Goal: Information Seeking & Learning: Learn about a topic

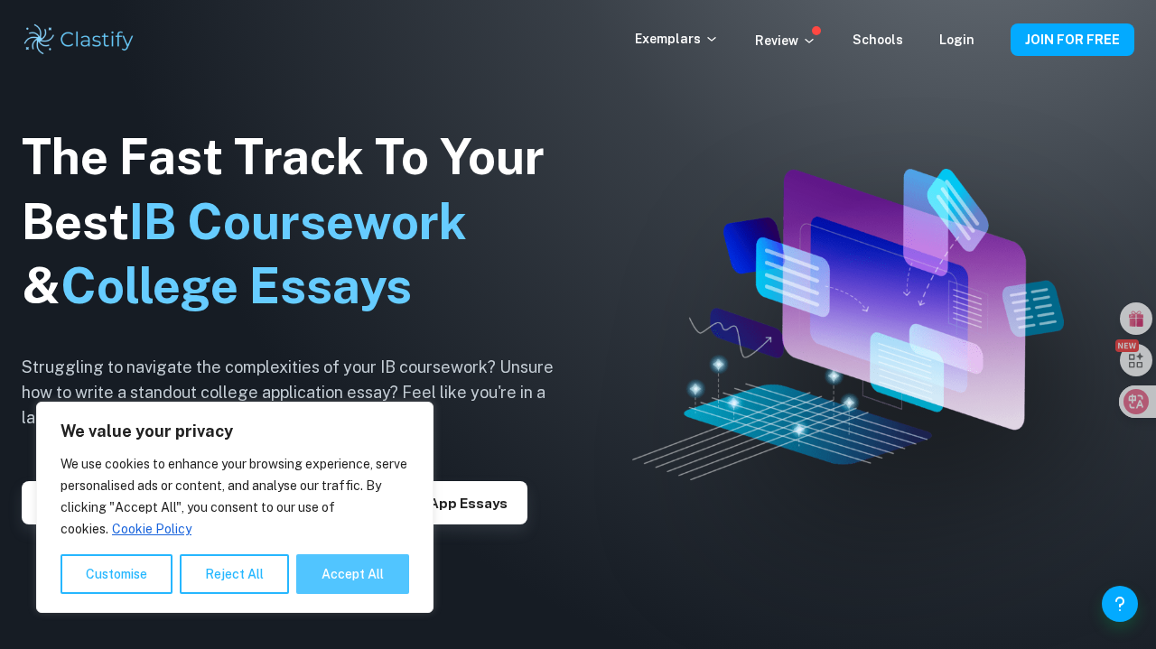
click at [343, 572] on button "Accept All" at bounding box center [352, 574] width 113 height 40
checkbox input "true"
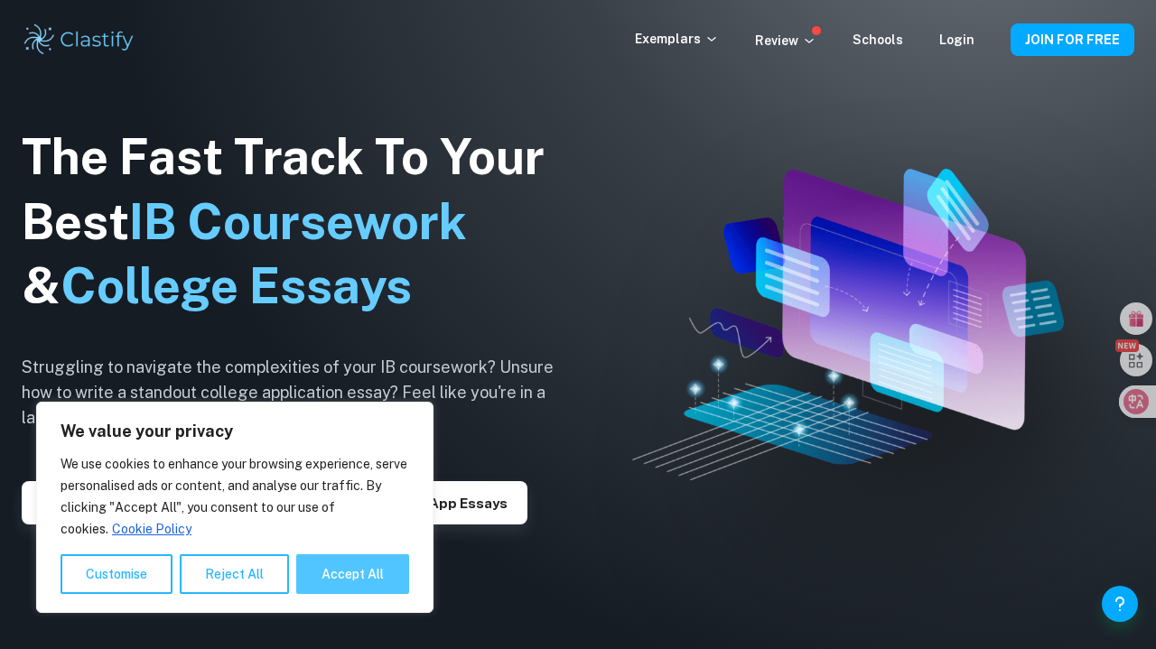
checkbox input "true"
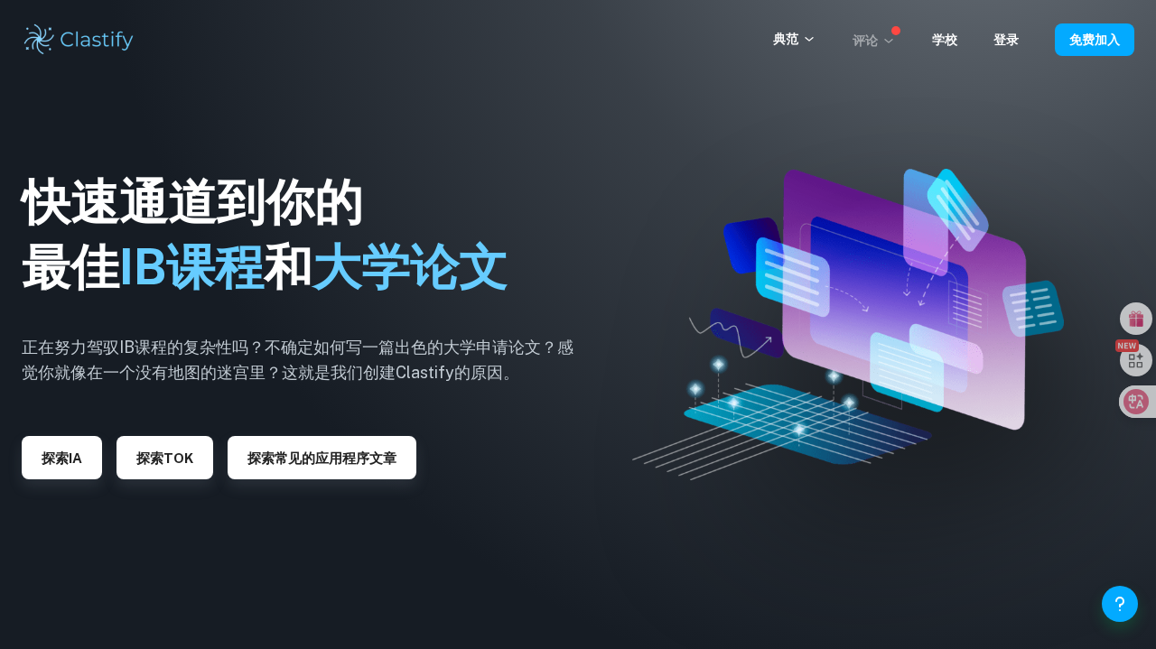
click at [859, 41] on p "评论" at bounding box center [873, 41] width 43 height 20
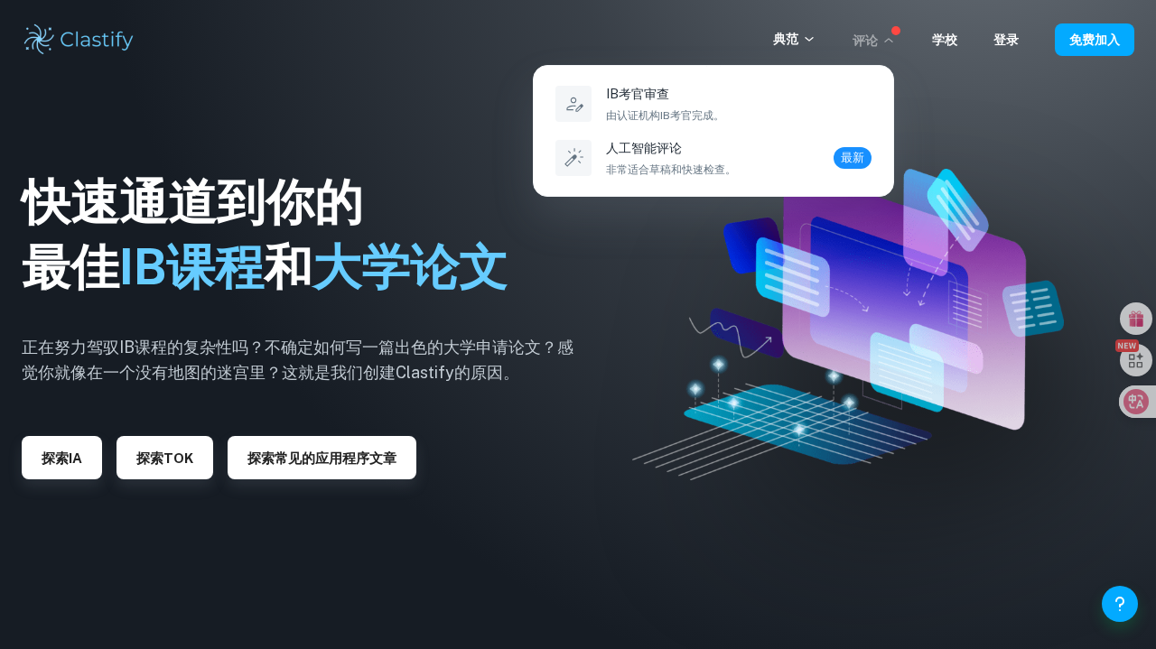
click at [919, 98] on div at bounding box center [578, 324] width 1156 height 649
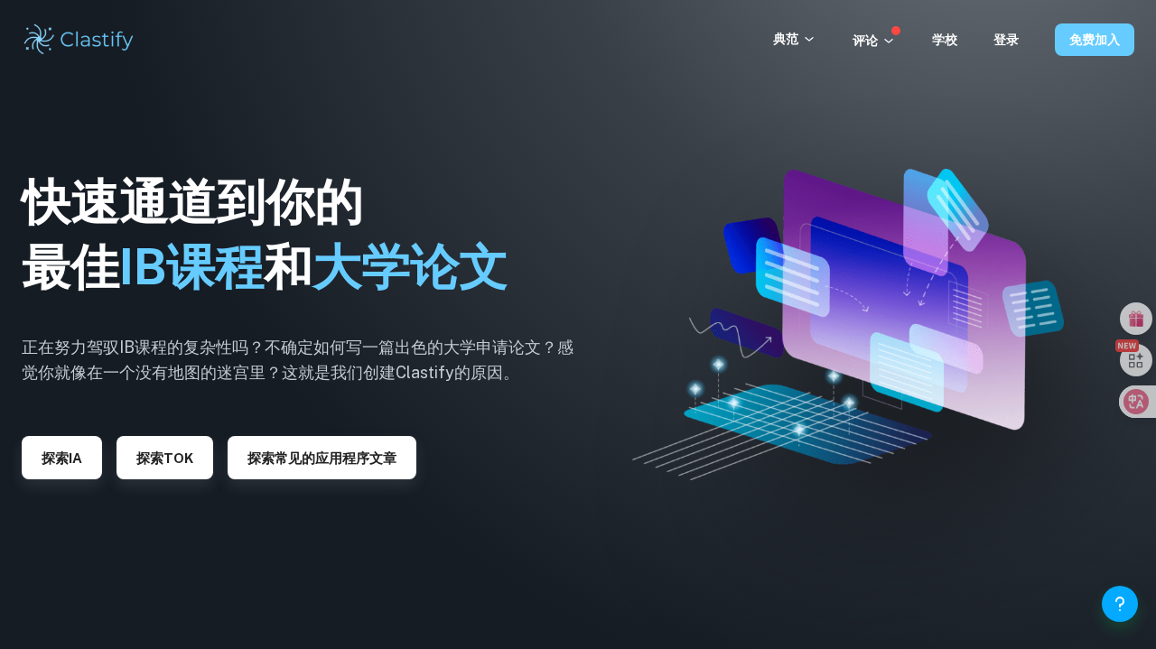
click at [1084, 28] on button "免费加入" at bounding box center [1094, 39] width 79 height 33
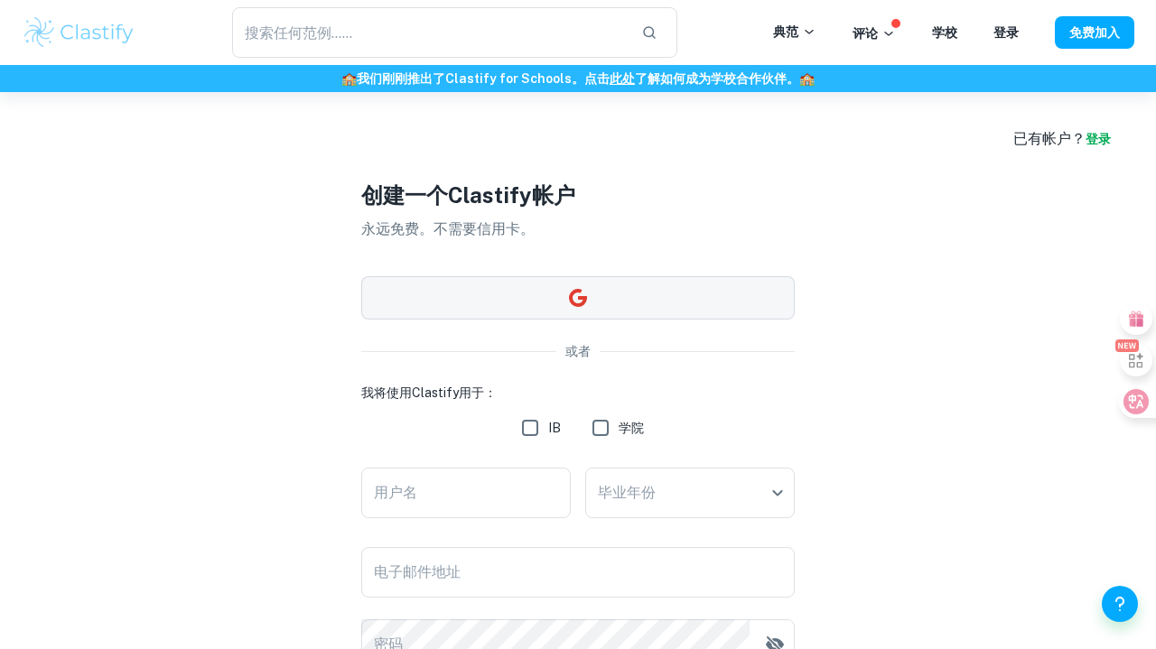
click at [581, 300] on icon "button" at bounding box center [578, 298] width 18 height 18
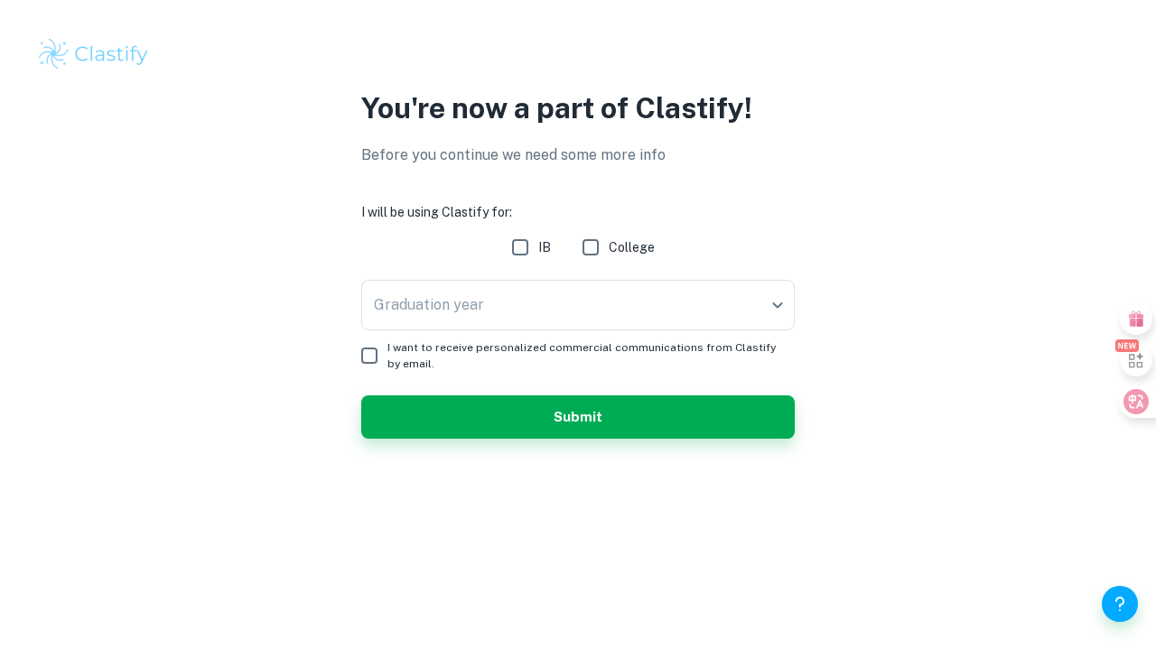
click at [515, 251] on input "IB" at bounding box center [520, 247] width 36 height 36
checkbox input "true"
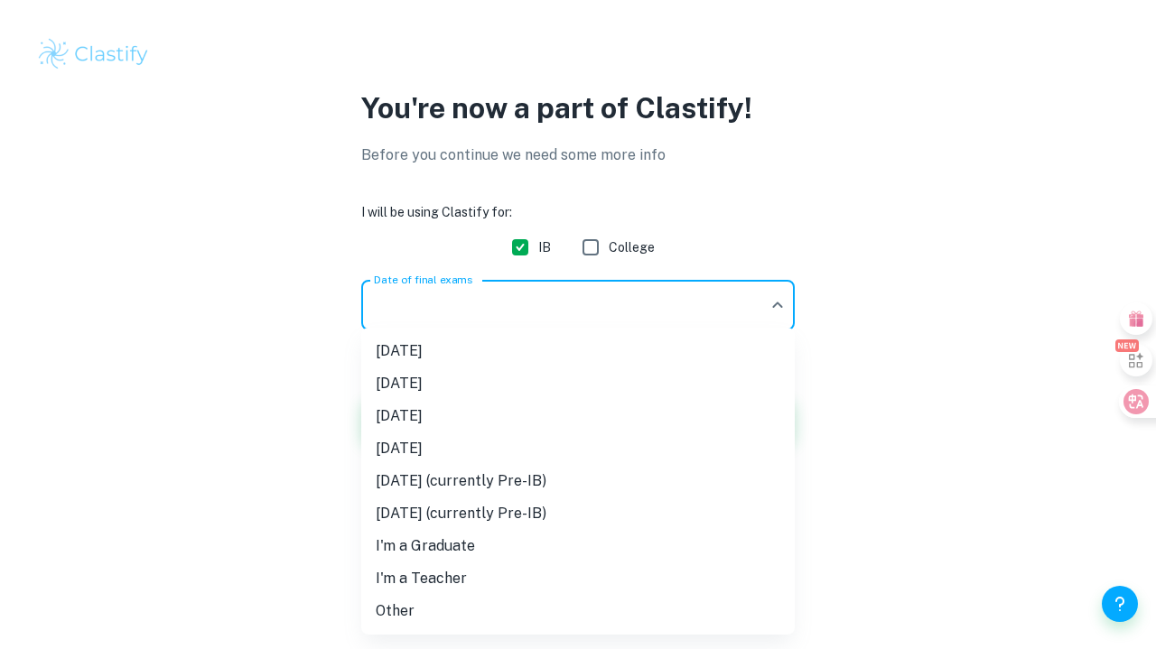
click at [498, 312] on body "We value your privacy We use cookies to enhance your browsing experience, serve…" at bounding box center [578, 324] width 1156 height 649
click at [443, 594] on li "I'm a Teacher" at bounding box center [577, 579] width 433 height 33
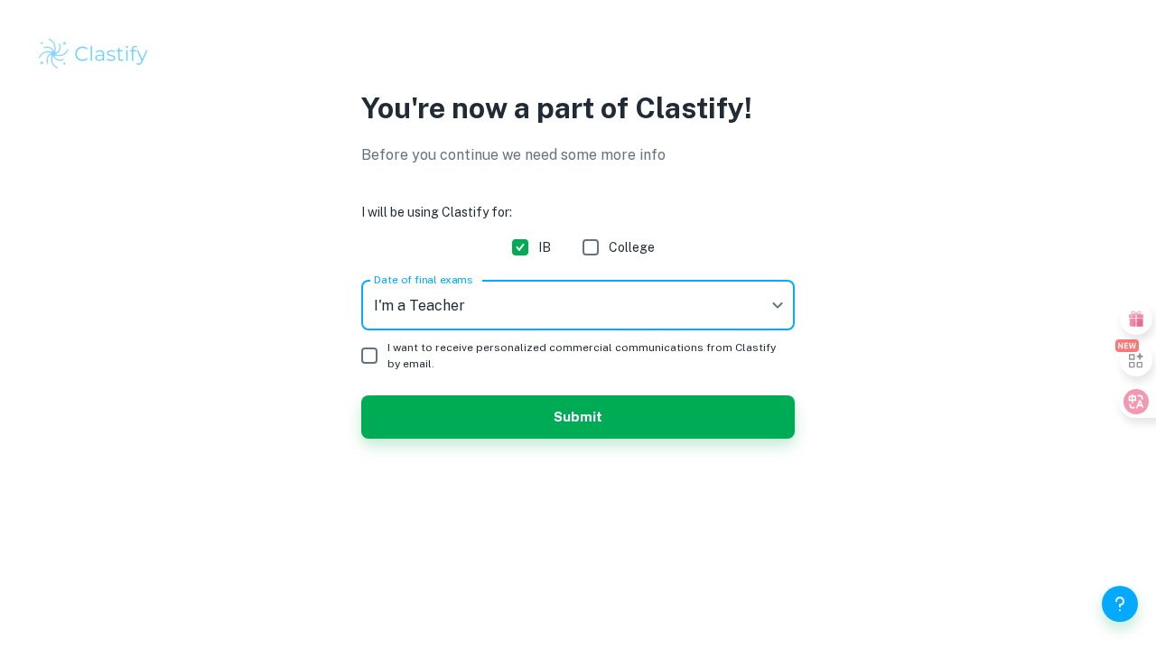
click at [571, 327] on body "We value your privacy We use cookies to enhance your browsing experience, serve…" at bounding box center [578, 324] width 1156 height 649
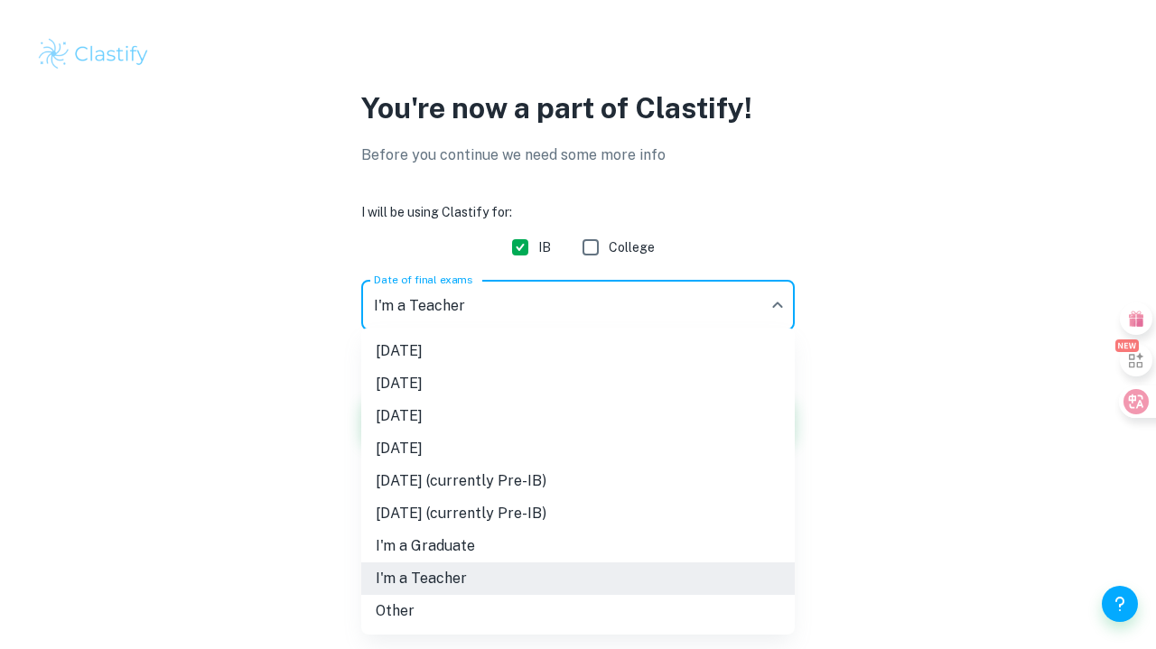
click at [458, 609] on li "Other" at bounding box center [577, 611] width 433 height 33
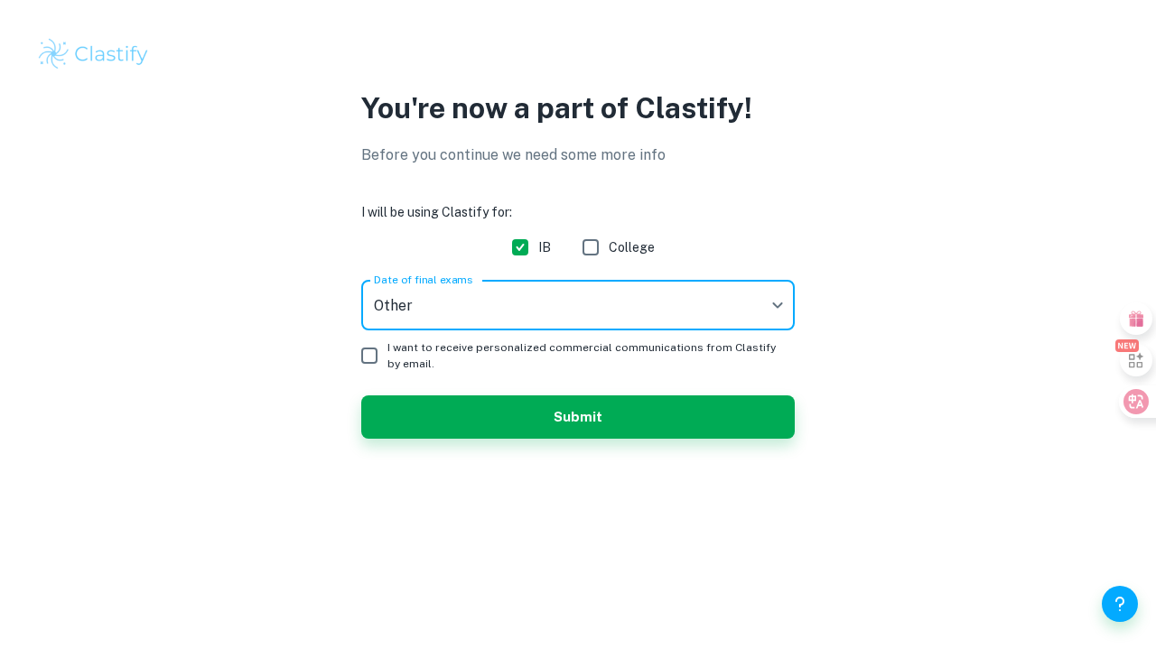
type input "Other"
click at [371, 356] on input "I want to receive personalized commercial communications from Clastify by email." at bounding box center [369, 356] width 36 height 36
checkbox input "true"
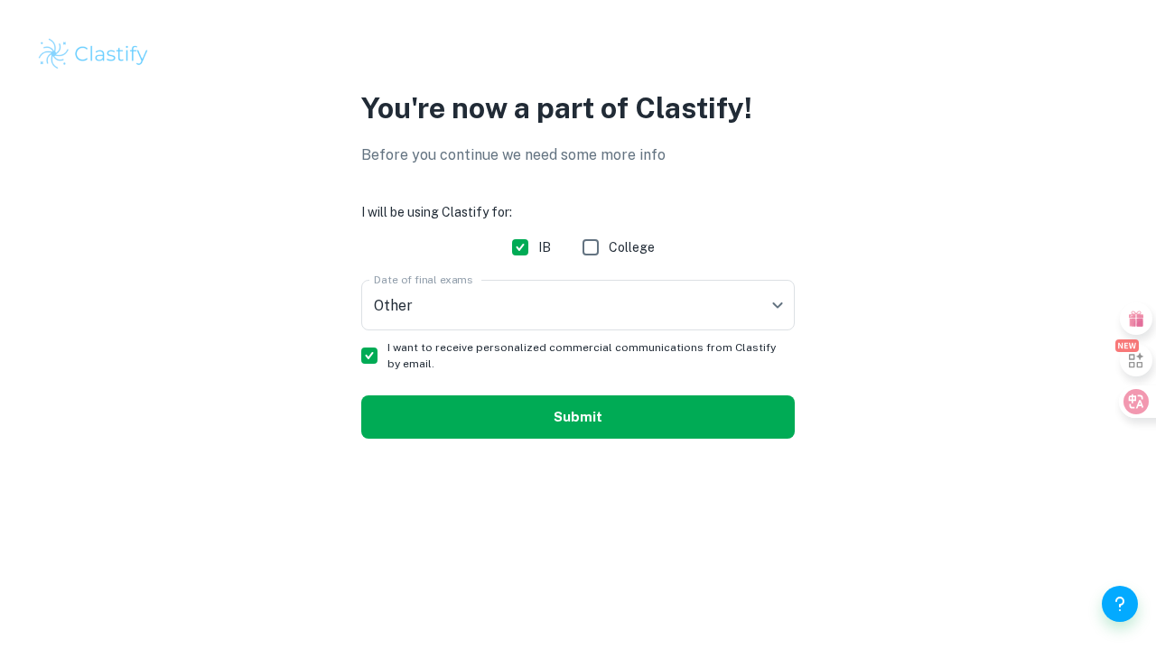
click at [434, 405] on button "Submit" at bounding box center [577, 416] width 433 height 43
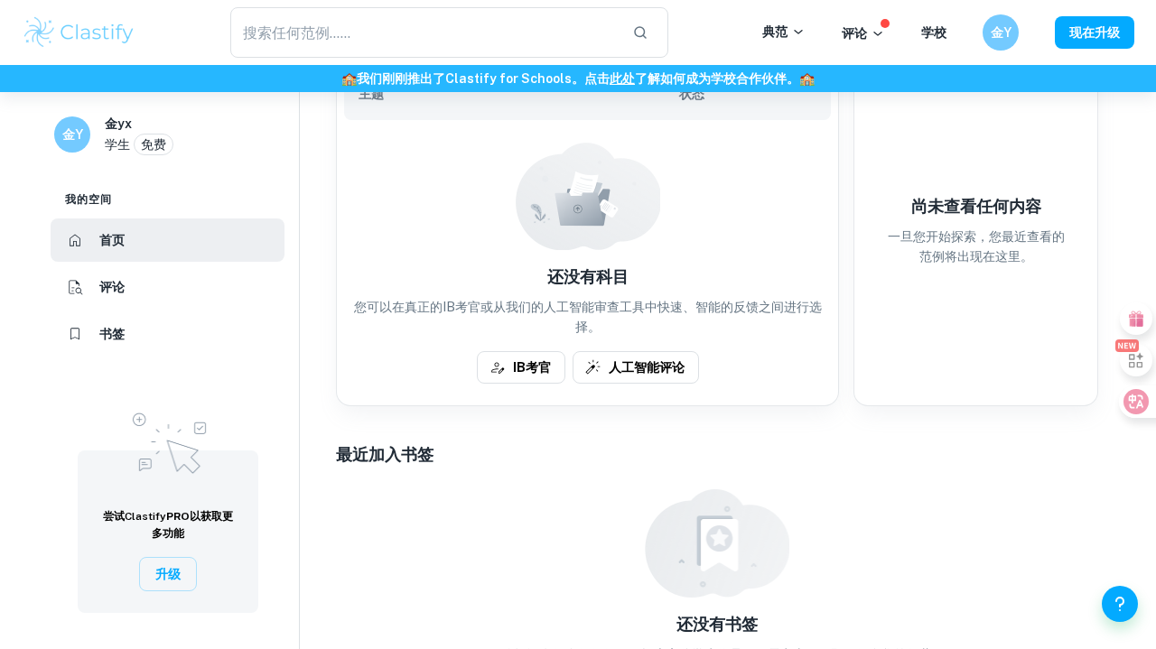
scroll to position [483, 0]
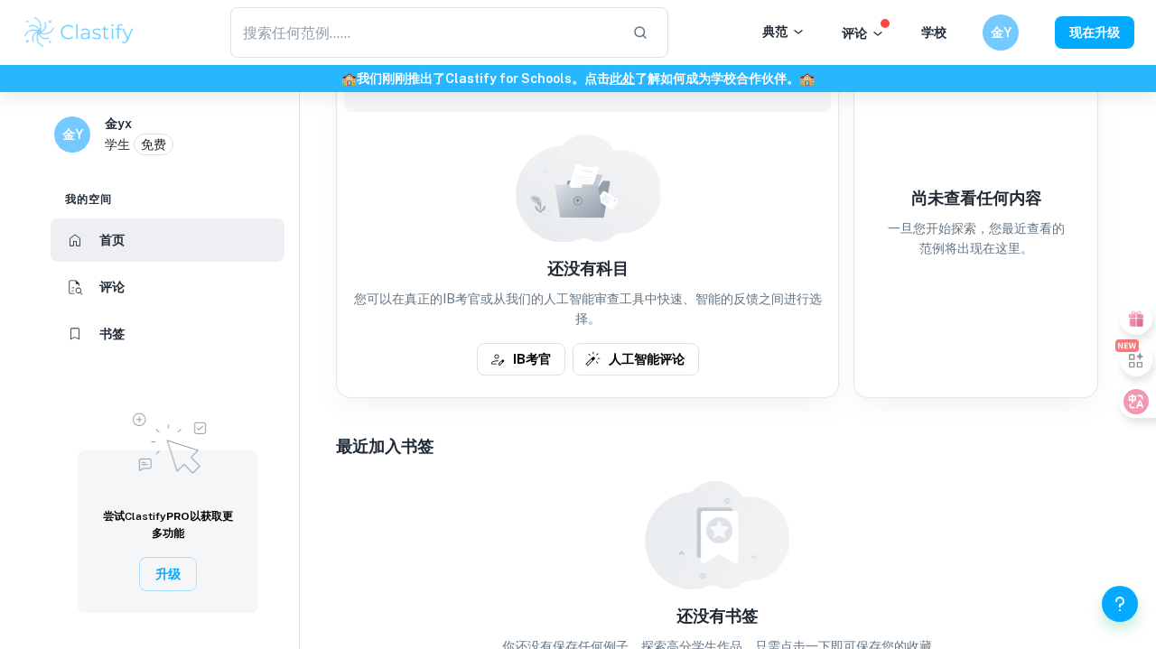
click at [155, 296] on li "评论" at bounding box center [168, 286] width 234 height 43
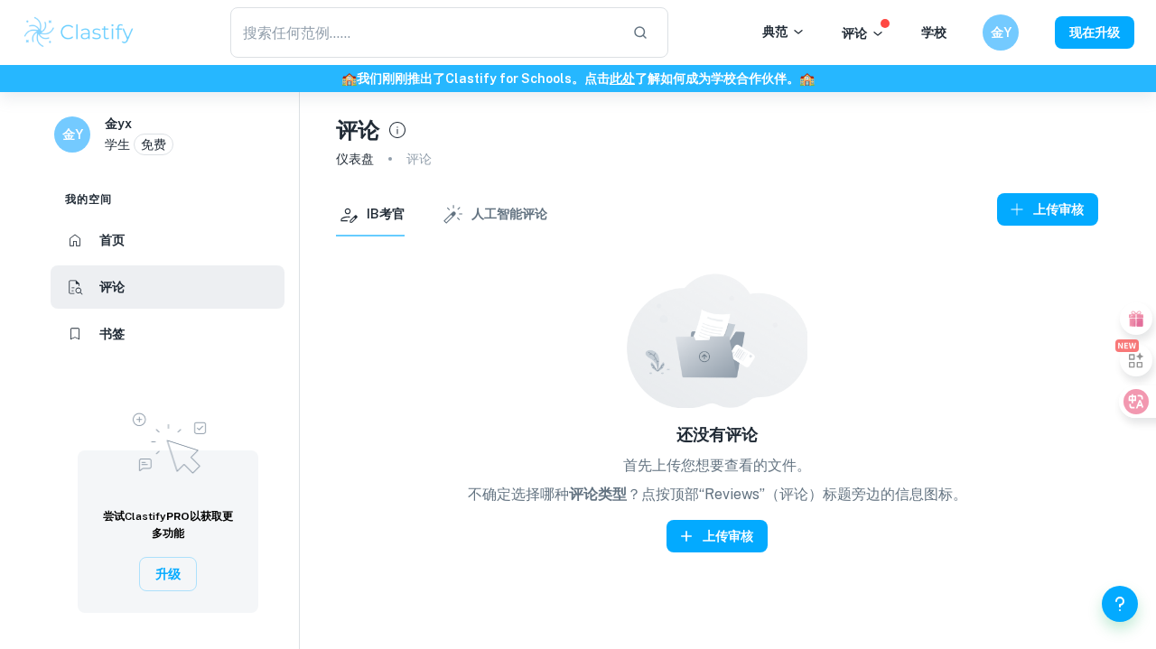
click at [144, 331] on li "书签" at bounding box center [168, 333] width 234 height 43
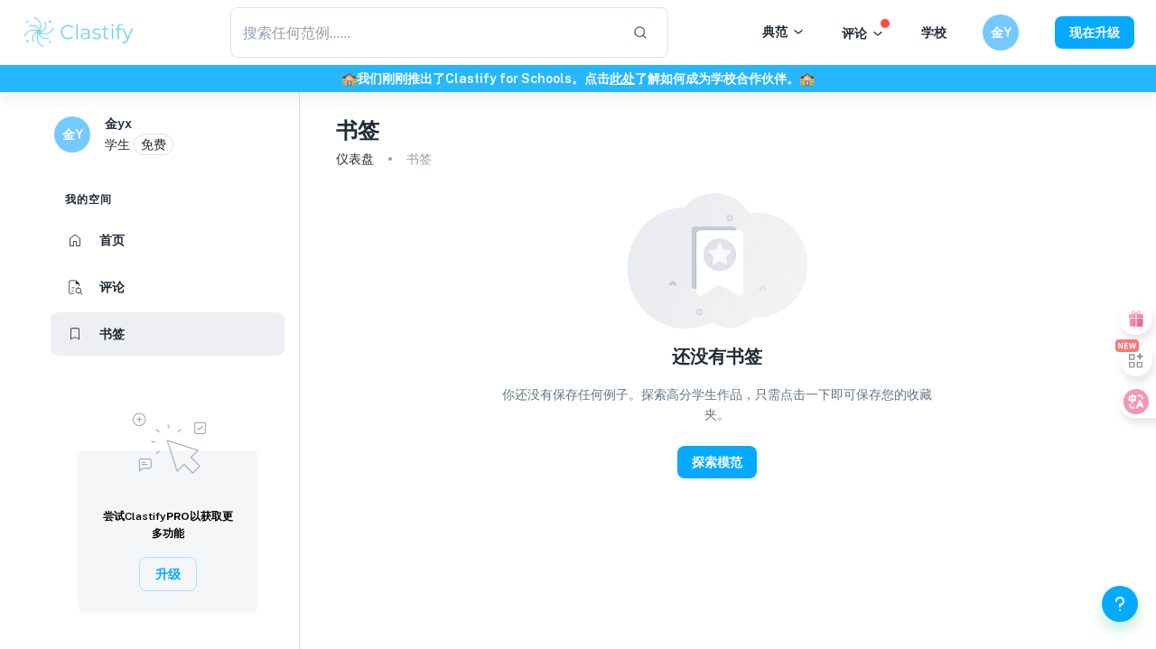
click at [155, 236] on li "首页" at bounding box center [168, 240] width 234 height 43
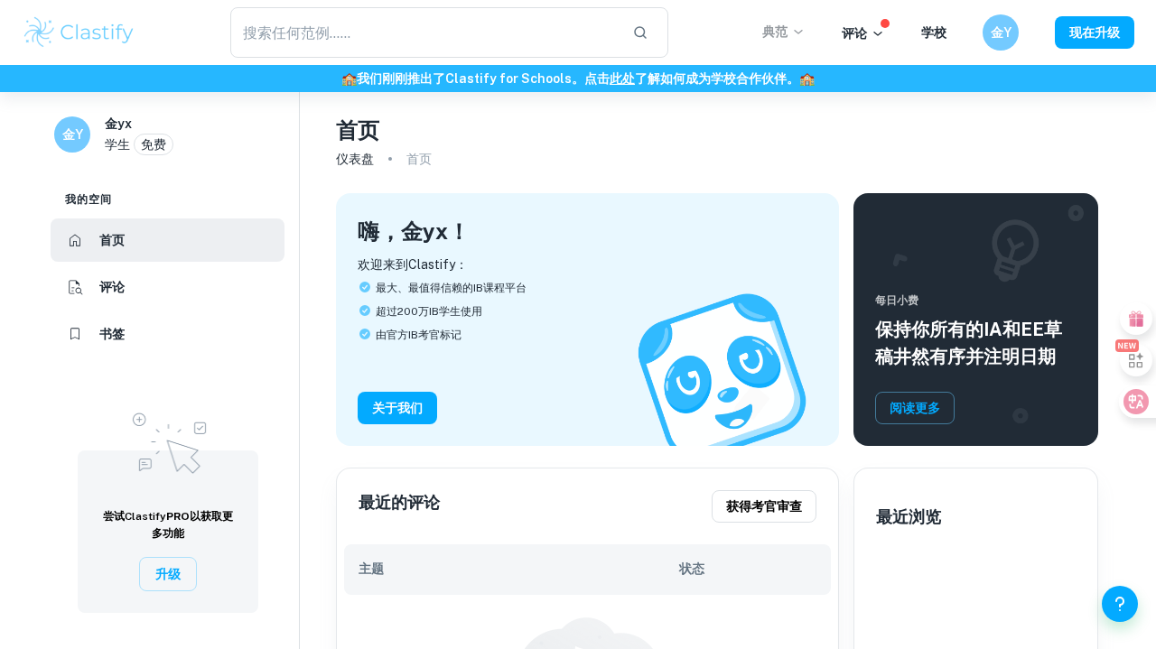
click at [773, 30] on p "典范" at bounding box center [783, 32] width 43 height 20
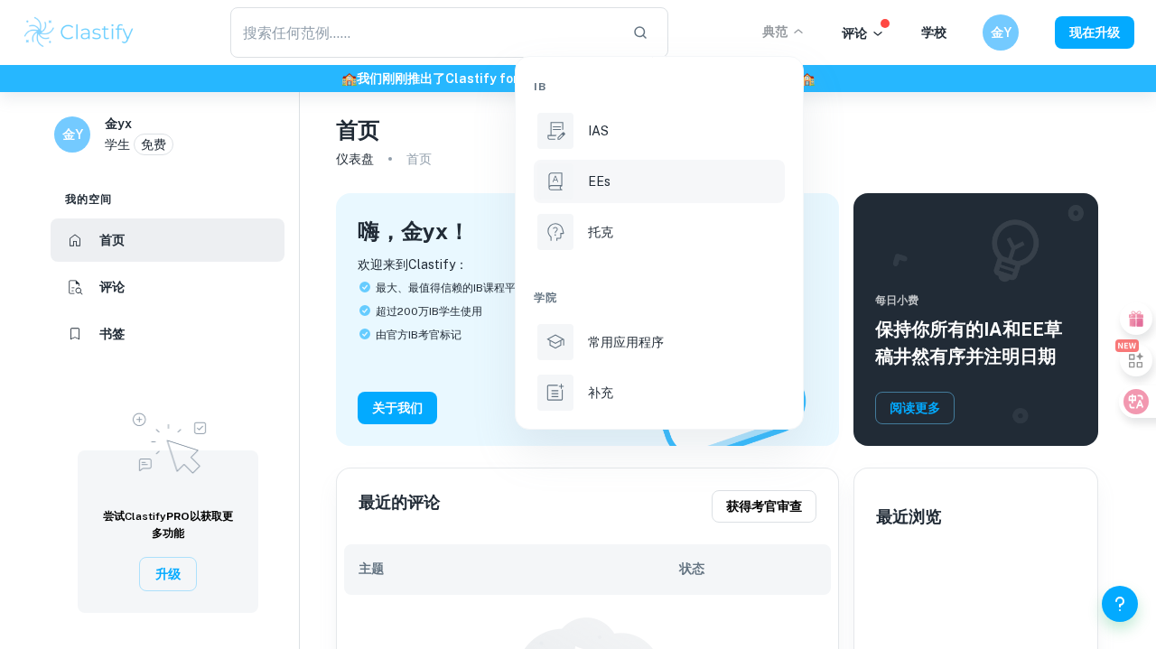
click at [585, 186] on li "EEs" at bounding box center [659, 181] width 251 height 43
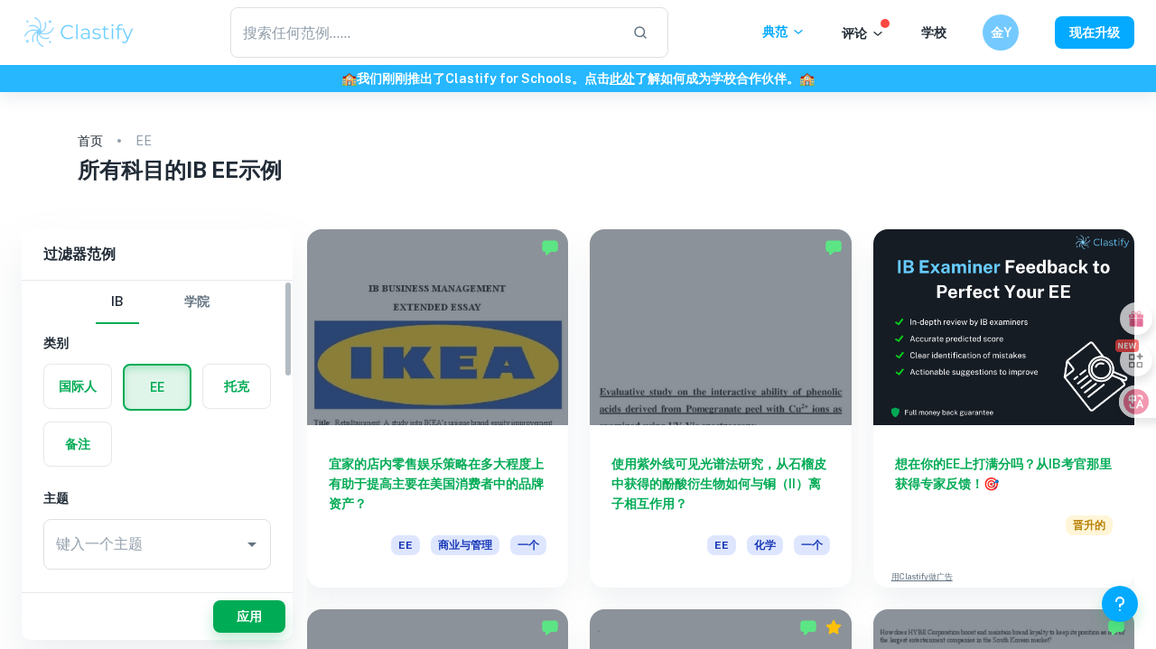
scroll to position [70, 0]
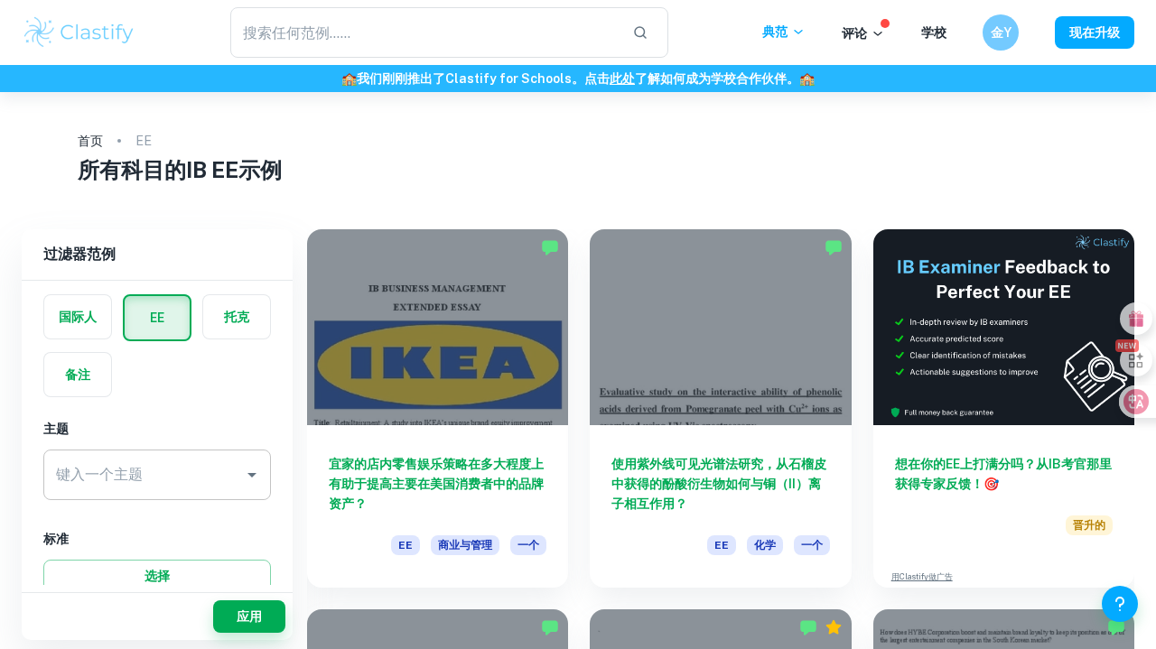
click at [200, 483] on input "键入一个主题" at bounding box center [143, 475] width 184 height 34
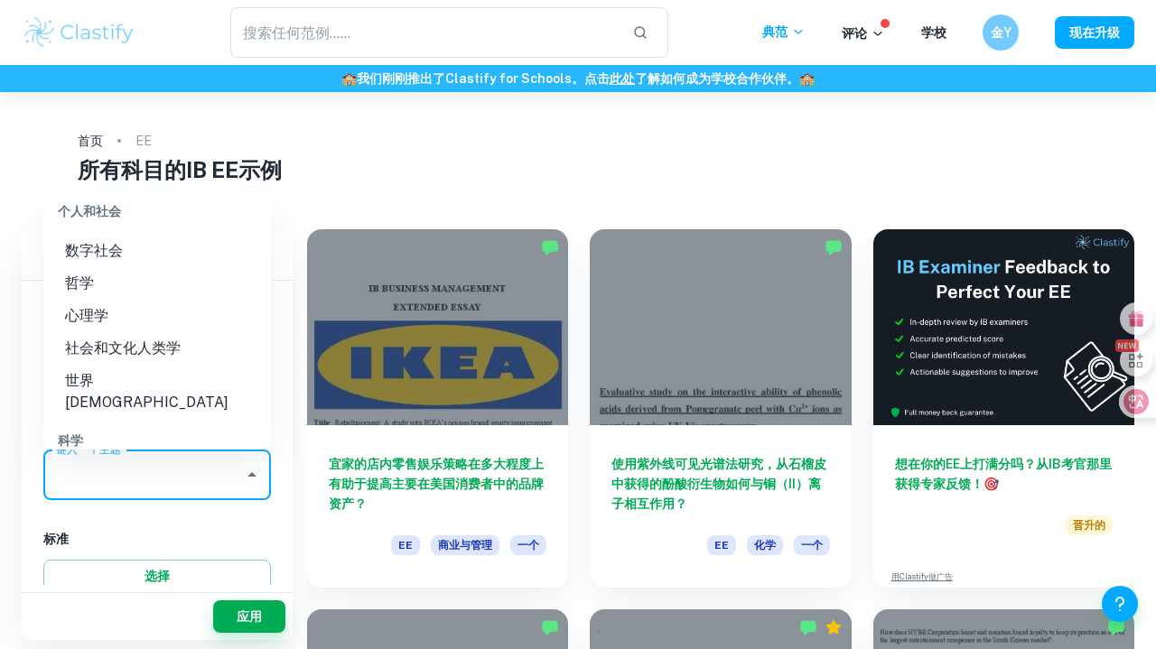
scroll to position [1993, 0]
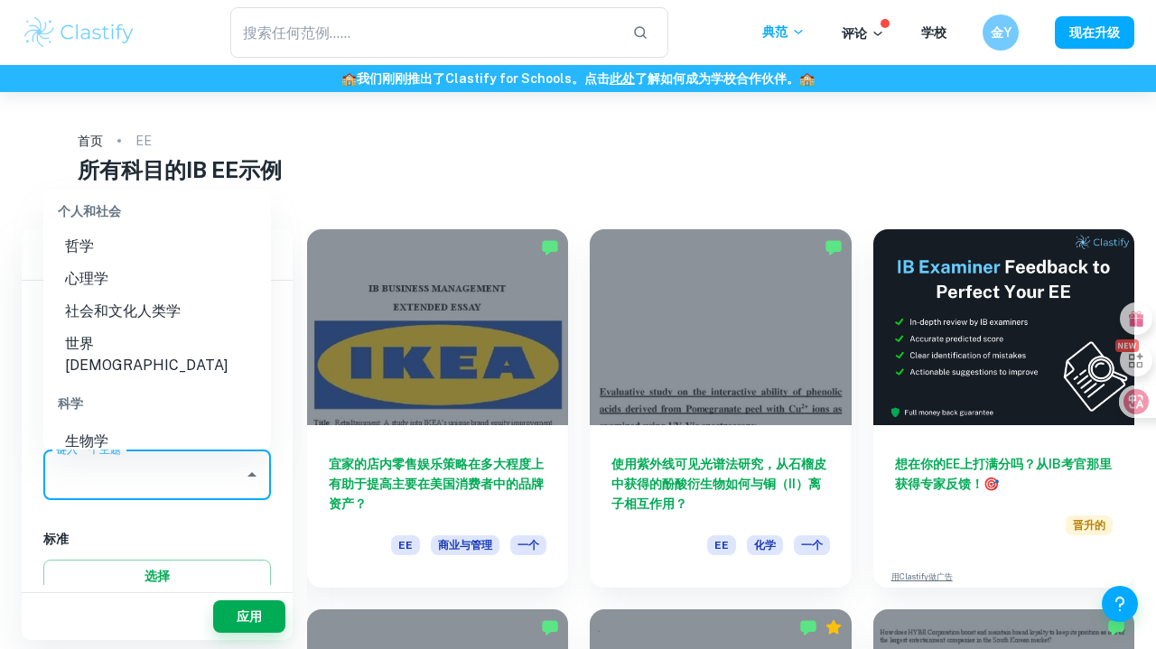
click at [152, 555] on li "物理学" at bounding box center [157, 571] width 228 height 33
type input "Physics"
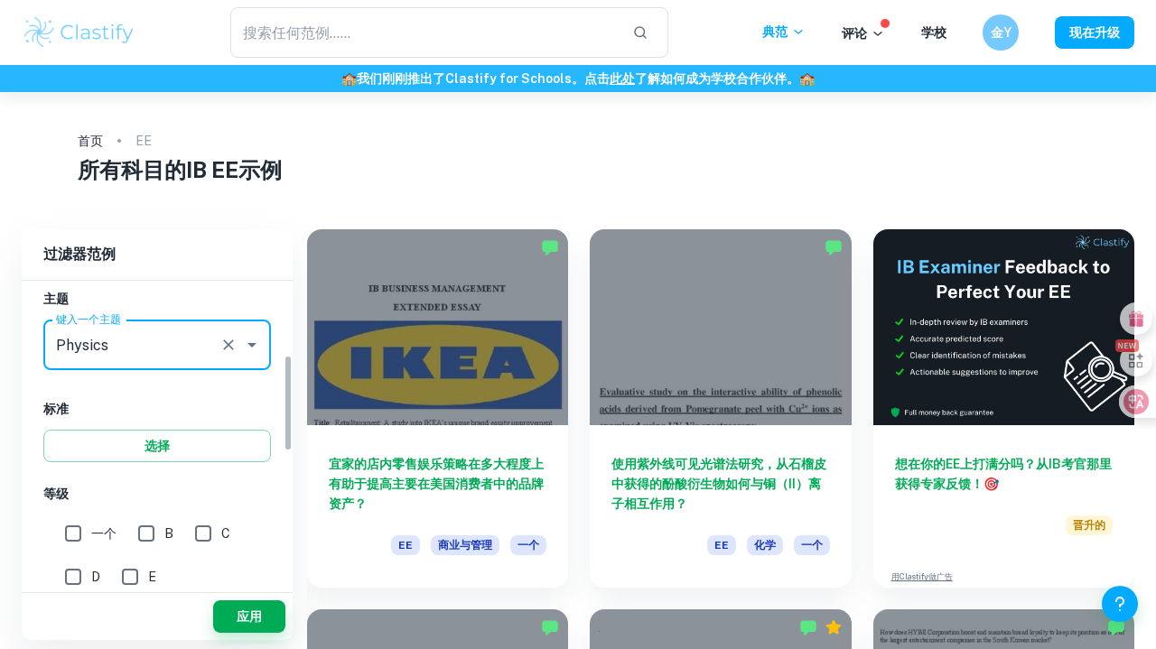
scroll to position [245, 0]
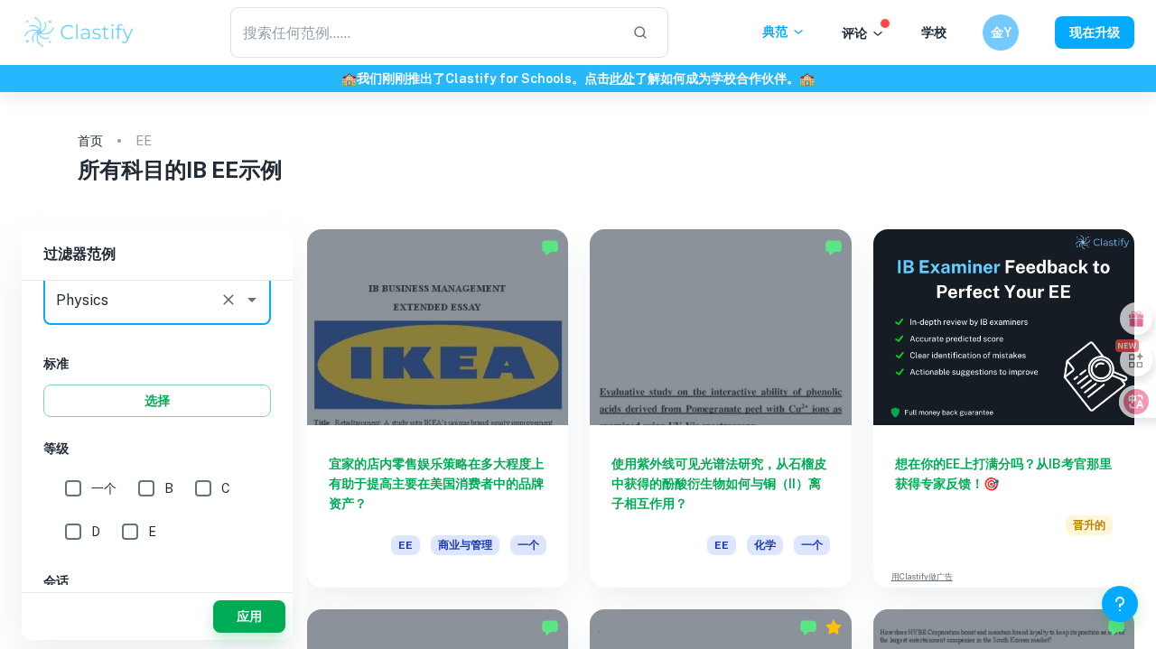
click at [90, 494] on input "一个" at bounding box center [73, 488] width 36 height 36
checkbox input "true"
click at [126, 493] on div "一个" at bounding box center [94, 483] width 73 height 43
click at [145, 488] on input "B" at bounding box center [146, 488] width 36 height 36
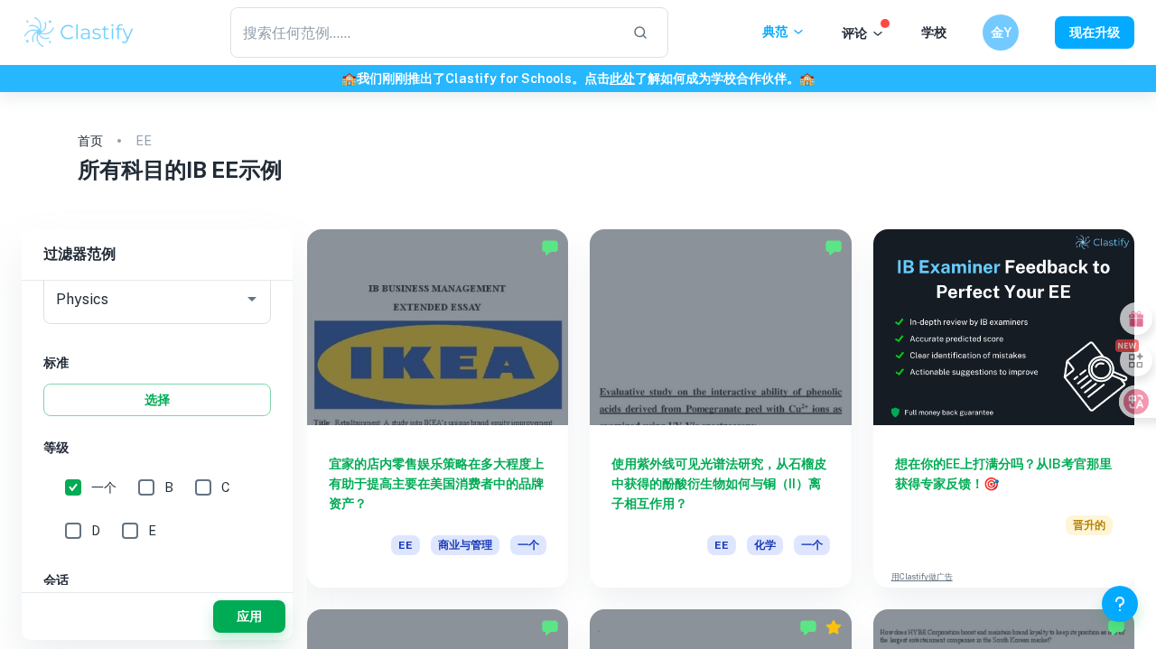
checkbox input "true"
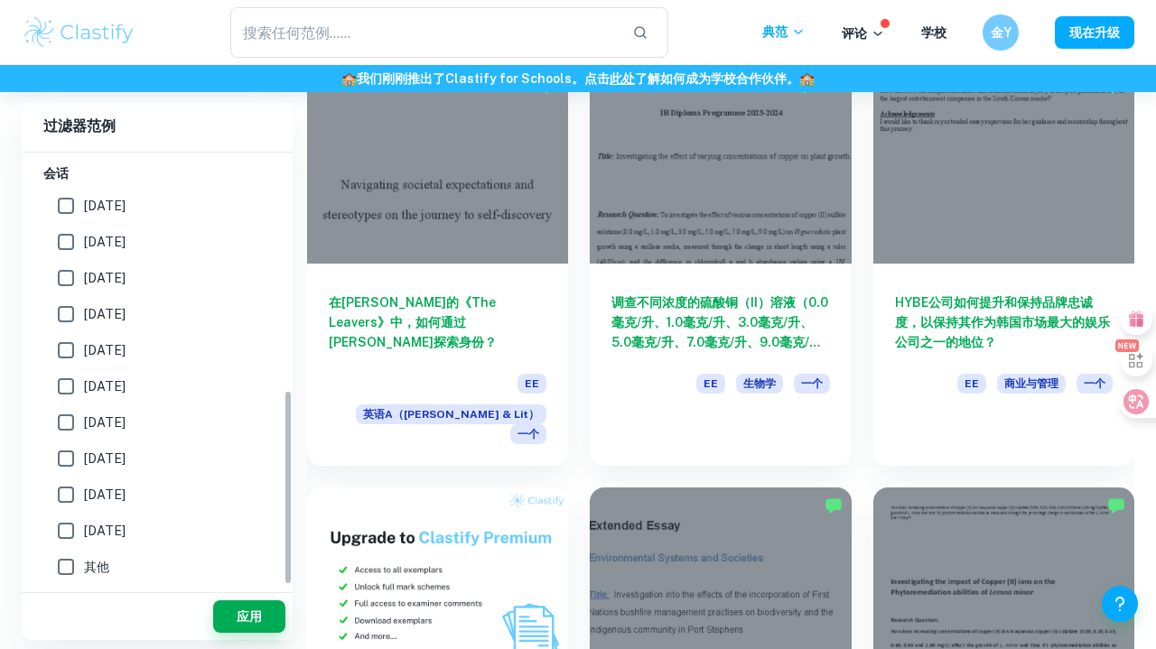
scroll to position [525, 0]
click at [236, 607] on button "应用" at bounding box center [249, 616] width 72 height 33
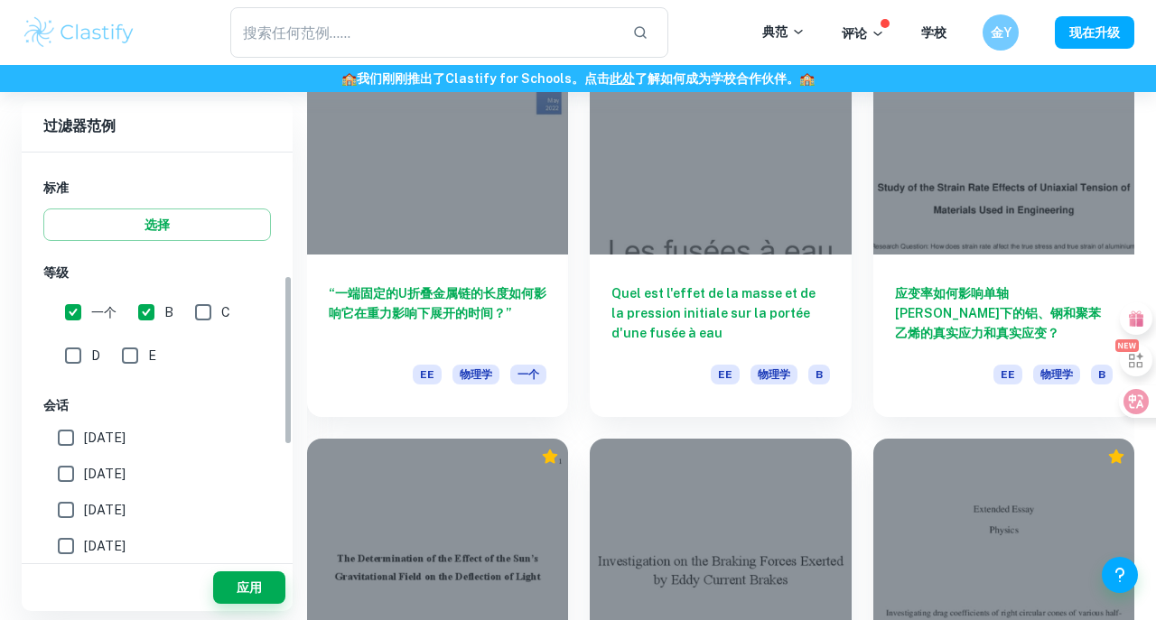
scroll to position [292, 0]
click at [212, 322] on input "C" at bounding box center [203, 313] width 36 height 36
checkbox input "true"
click at [87, 363] on input "D" at bounding box center [73, 357] width 36 height 36
checkbox input "true"
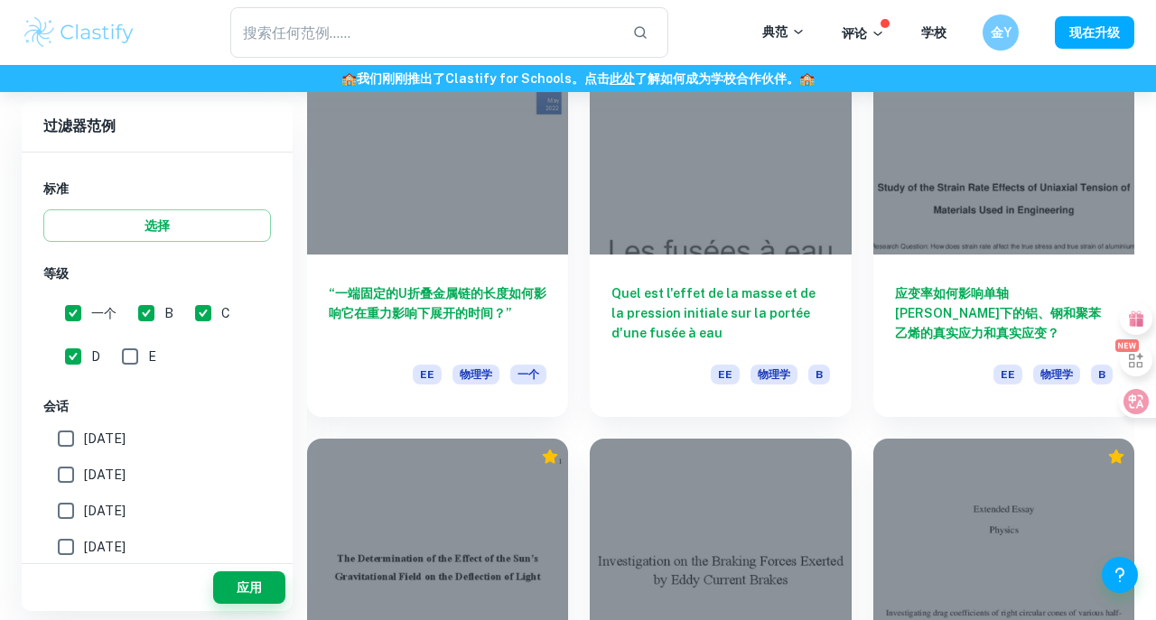
click at [152, 361] on span "E" at bounding box center [152, 357] width 8 height 20
click at [148, 361] on input "E" at bounding box center [130, 357] width 36 height 36
checkbox input "true"
click at [237, 572] on button "应用" at bounding box center [249, 588] width 72 height 33
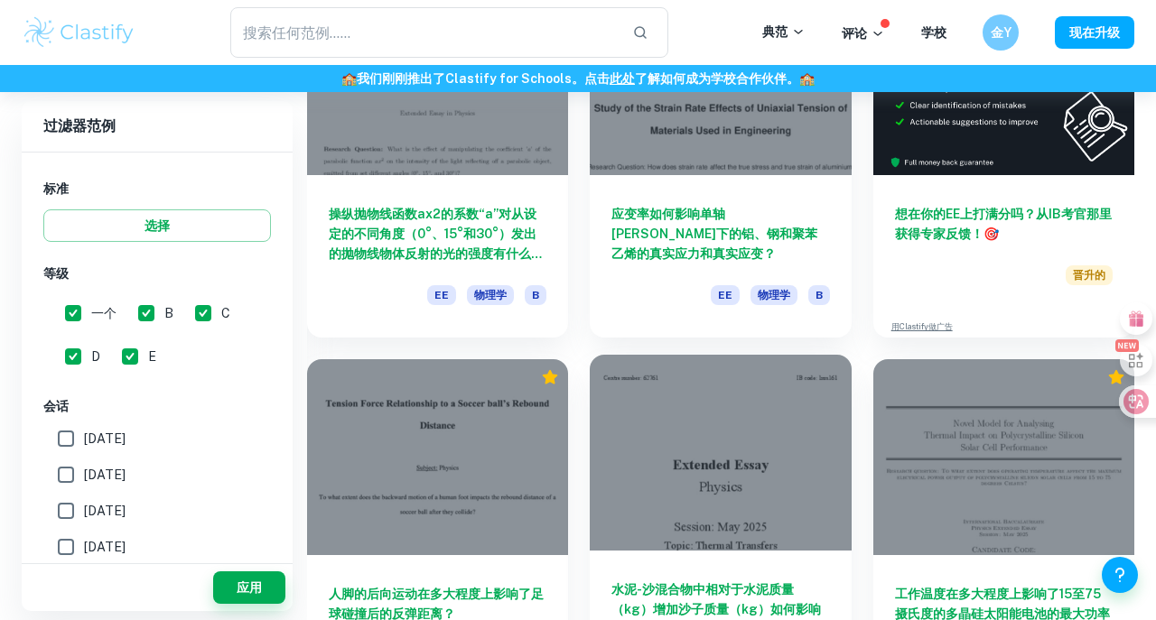
scroll to position [6124, 0]
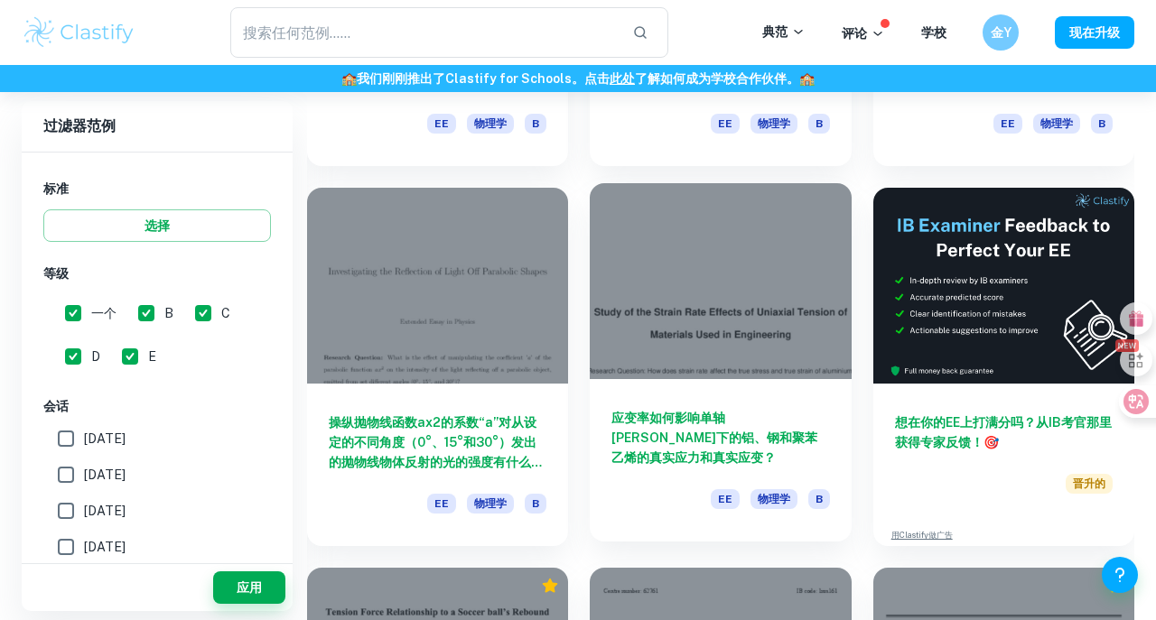
click at [637, 378] on div at bounding box center [720, 281] width 261 height 196
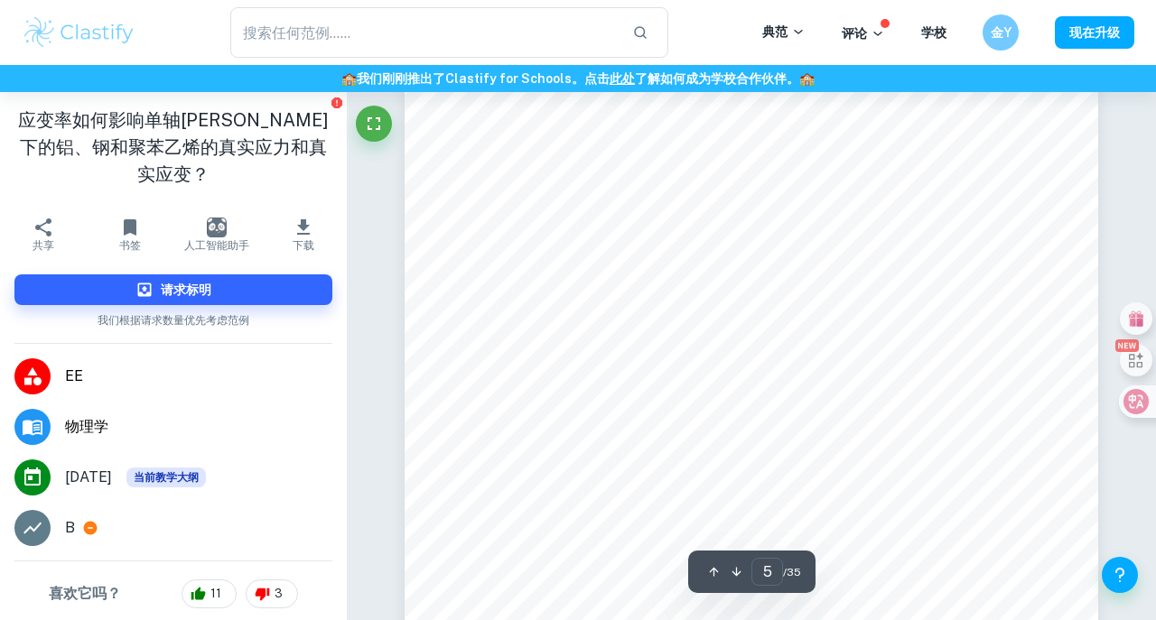
scroll to position [4409, 0]
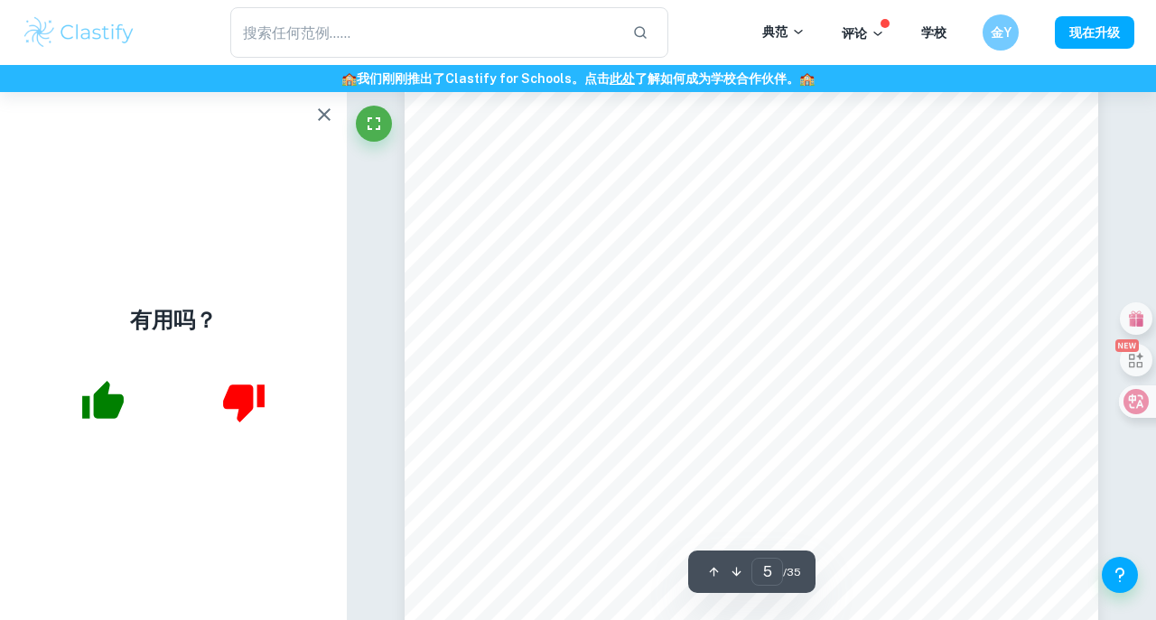
click at [324, 119] on icon "button" at bounding box center [324, 115] width 22 height 22
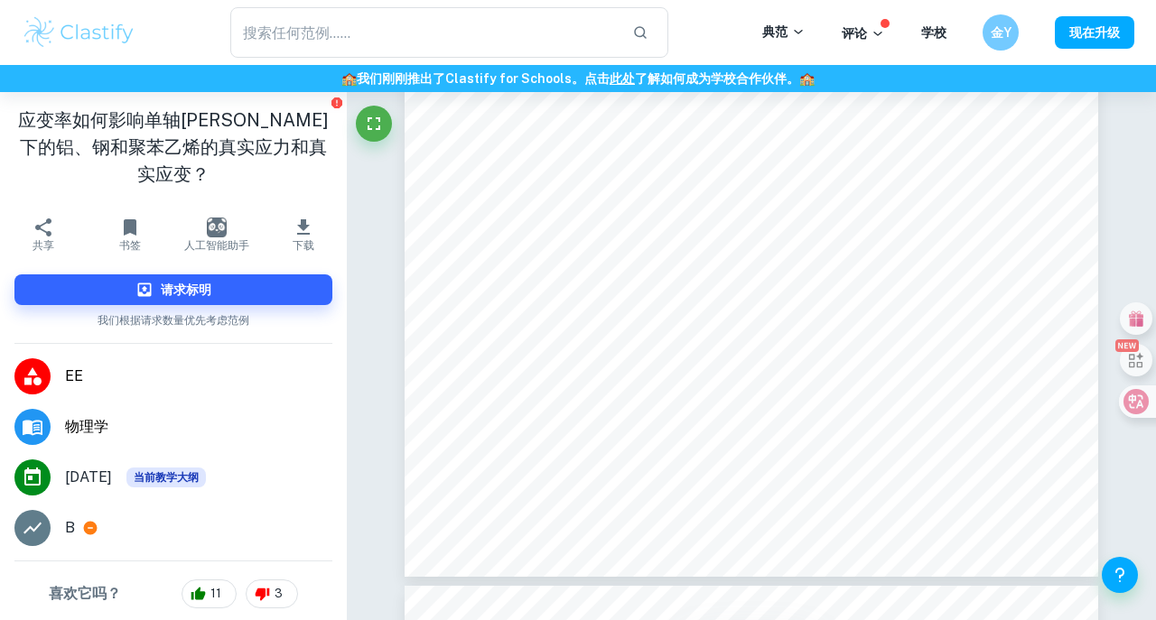
scroll to position [3714, 0]
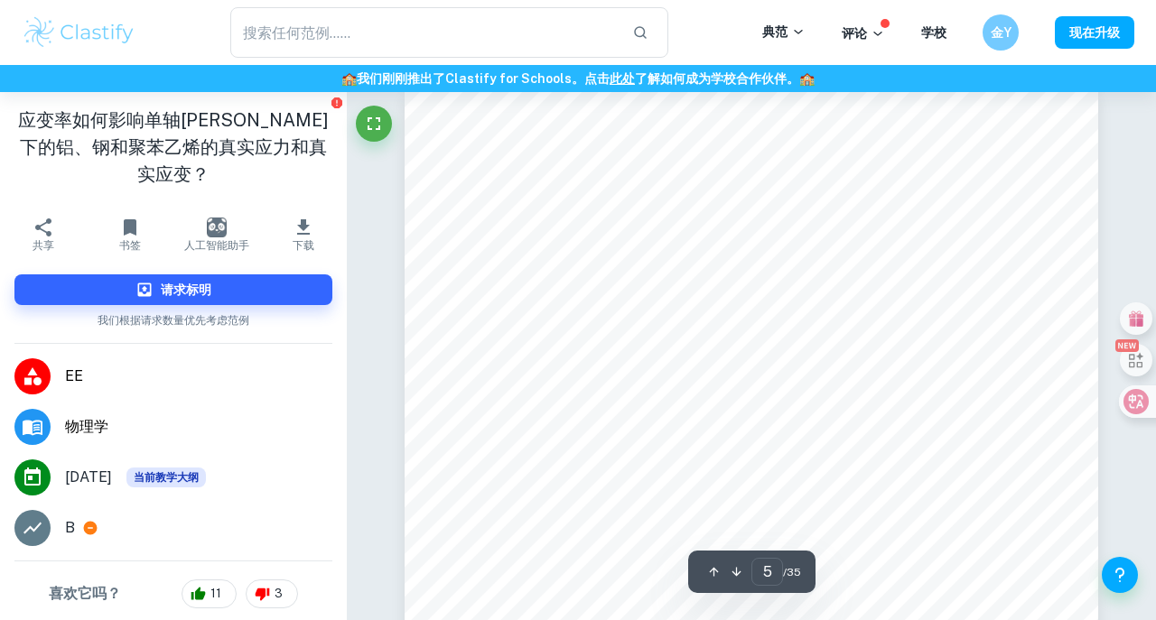
type input "4"
